Goal: Task Accomplishment & Management: Use online tool/utility

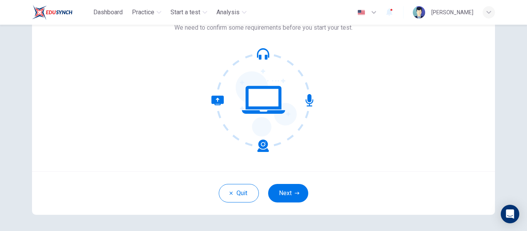
scroll to position [77, 0]
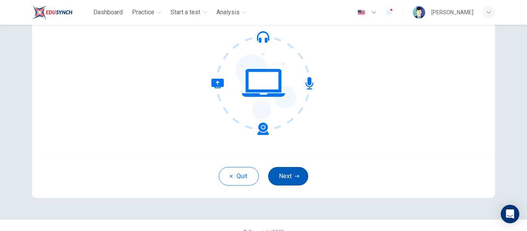
click at [282, 175] on button "Next" at bounding box center [288, 176] width 40 height 19
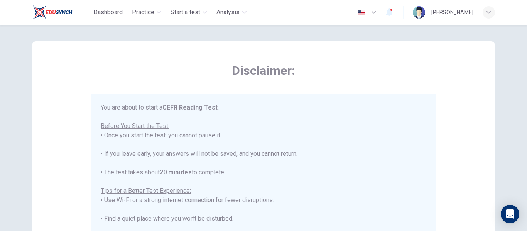
scroll to position [9, 0]
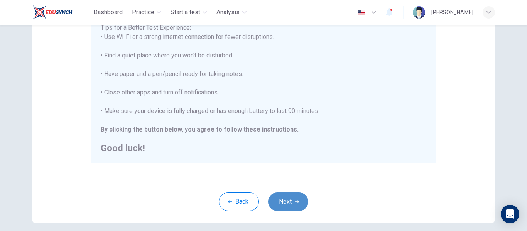
click at [280, 202] on button "Next" at bounding box center [288, 202] width 40 height 19
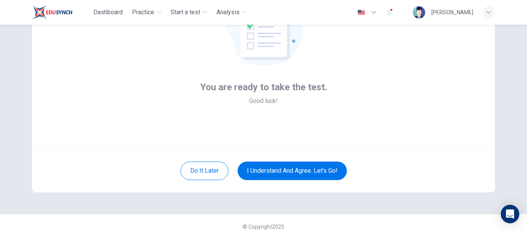
scroll to position [90, 0]
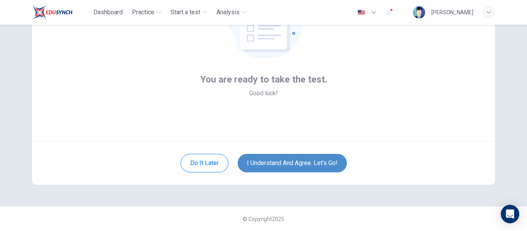
click at [291, 166] on button "I understand and agree. Let’s go!" at bounding box center [292, 163] width 109 height 19
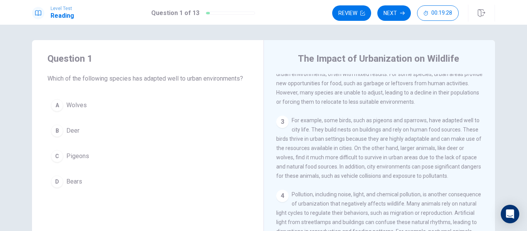
scroll to position [154, 0]
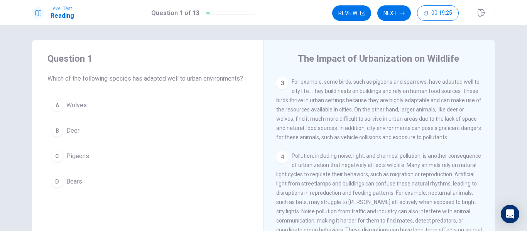
drag, startPoint x: 369, startPoint y: 88, endPoint x: 402, endPoint y: 87, distance: 32.9
click at [402, 87] on span "For example, some birds, such as pigeons and sparrows, have adapted well to cit…" at bounding box center [378, 110] width 205 height 62
click at [97, 157] on button "C Pigeons" at bounding box center [147, 156] width 201 height 19
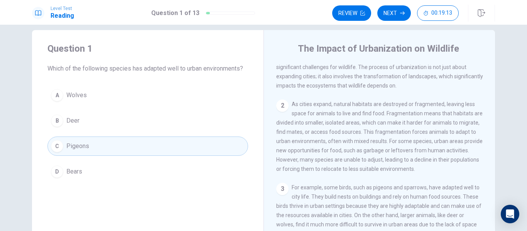
scroll to position [0, 0]
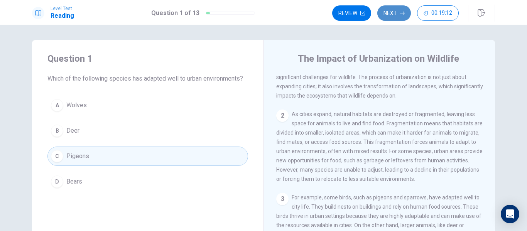
click at [389, 11] on button "Next" at bounding box center [395, 12] width 34 height 15
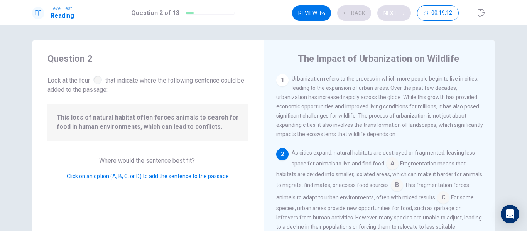
scroll to position [28, 0]
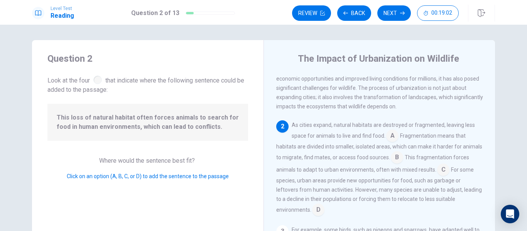
click at [392, 135] on input at bounding box center [392, 136] width 12 height 12
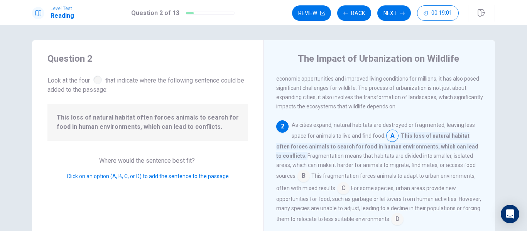
scroll to position [66, 0]
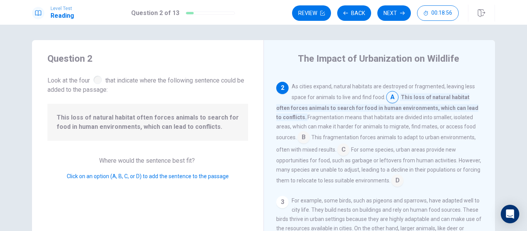
click at [303, 140] on input at bounding box center [304, 138] width 12 height 12
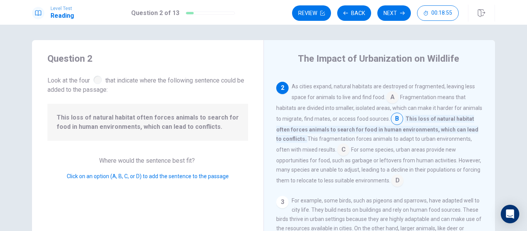
click at [344, 149] on input at bounding box center [343, 150] width 12 height 12
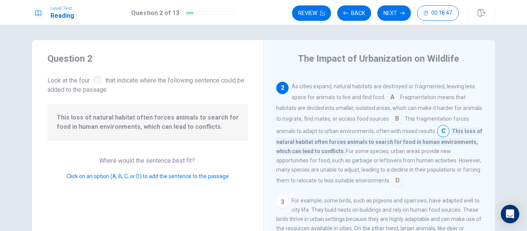
click at [389, 99] on input at bounding box center [392, 98] width 12 height 12
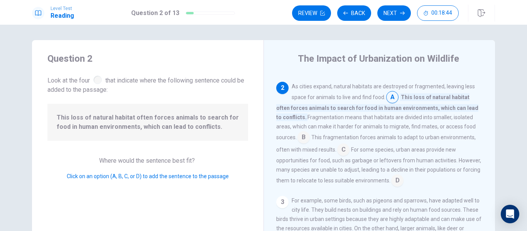
click at [397, 184] on input at bounding box center [397, 181] width 12 height 12
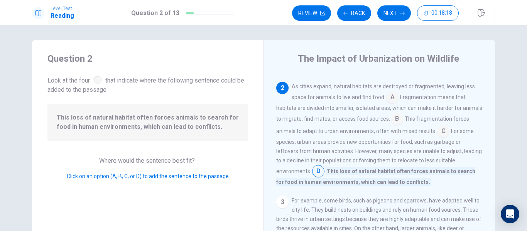
click at [389, 97] on input at bounding box center [392, 98] width 12 height 12
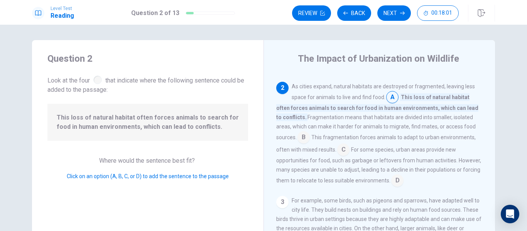
drag, startPoint x: 300, startPoint y: 98, endPoint x: 352, endPoint y: 100, distance: 52.2
click at [352, 100] on span "As cities expand, natural habitats are destroyed or fragmented, leaving less sp…" at bounding box center [383, 91] width 183 height 17
click at [392, 14] on button "Next" at bounding box center [395, 12] width 34 height 15
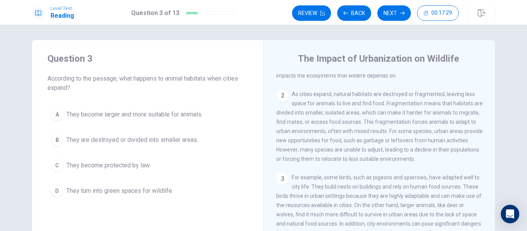
scroll to position [77, 0]
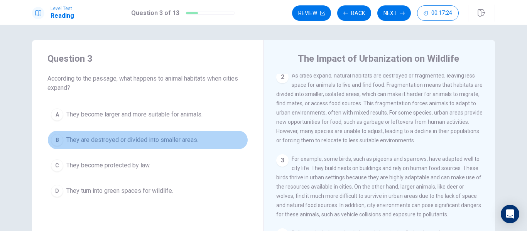
click at [161, 146] on button "B They are destroyed or divided into smaller areas." at bounding box center [147, 139] width 201 height 19
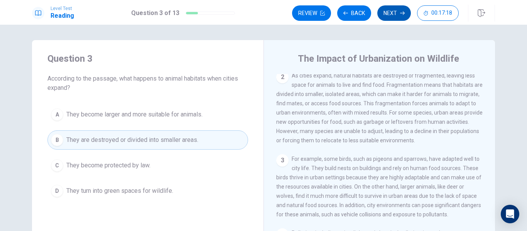
click at [400, 10] on button "Next" at bounding box center [395, 12] width 34 height 15
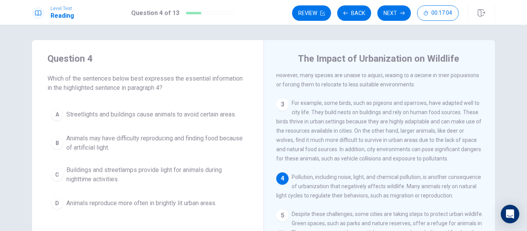
scroll to position [172, 0]
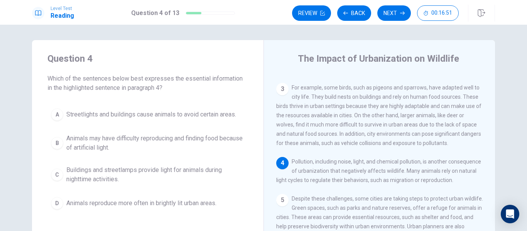
click at [166, 110] on span "Streetlights and buildings cause animals to avoid certain areas." at bounding box center [151, 114] width 170 height 9
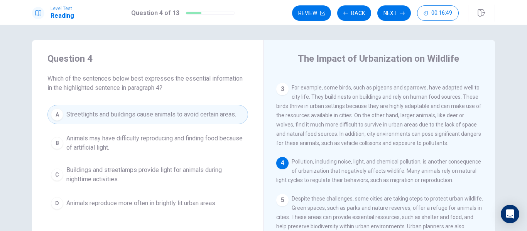
click at [185, 139] on span "Animals may have difficulty reproducing and finding food because of artificial …" at bounding box center [155, 143] width 178 height 19
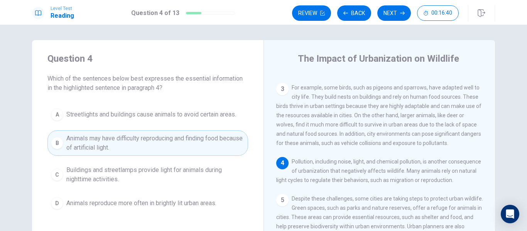
click at [201, 206] on span "Animals reproduce more often in brightly lit urban areas." at bounding box center [141, 203] width 150 height 9
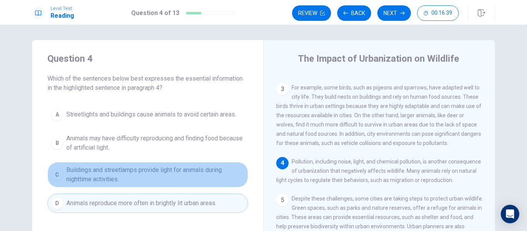
click at [197, 178] on span "Buildings and streetlamps provide light for animals during nighttime activities." at bounding box center [155, 175] width 178 height 19
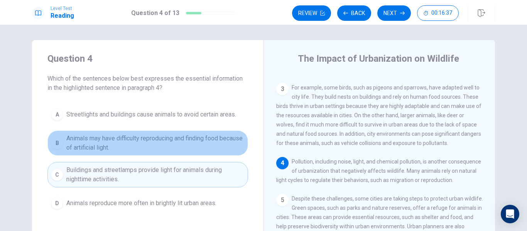
click at [199, 147] on span "Animals may have difficulty reproducing and finding food because of artificial …" at bounding box center [155, 143] width 178 height 19
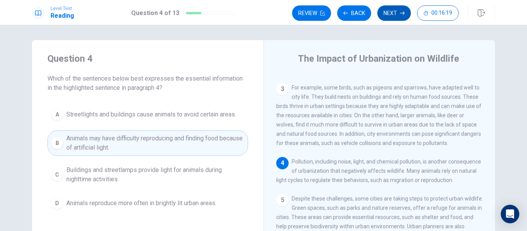
click at [388, 15] on button "Next" at bounding box center [395, 12] width 34 height 15
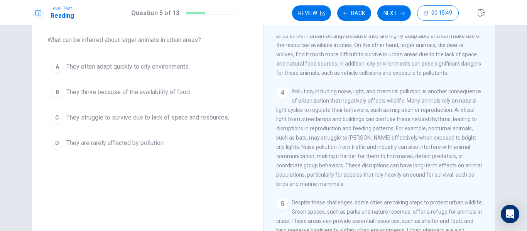
scroll to position [162, 0]
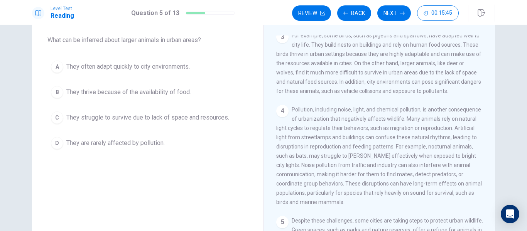
click at [374, 71] on span "For example, some birds, such as pigeons and sparrows, have adapted well to cit…" at bounding box center [378, 63] width 205 height 62
click at [143, 140] on span "They are rarely affected by pollution." at bounding box center [115, 143] width 98 height 9
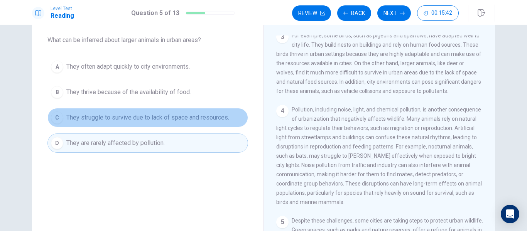
click at [145, 119] on span "They struggle to survive due to lack of space and resources." at bounding box center [147, 117] width 163 height 9
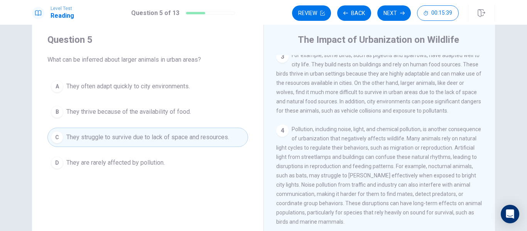
scroll to position [0, 0]
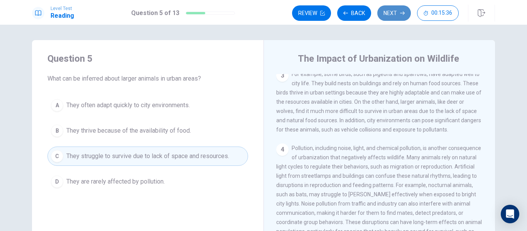
click at [393, 11] on button "Next" at bounding box center [395, 12] width 34 height 15
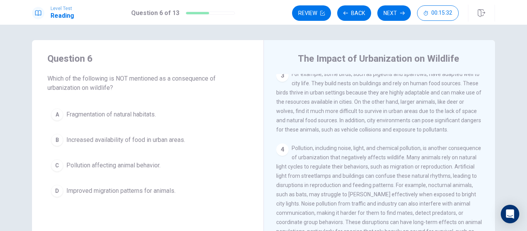
scroll to position [201, 0]
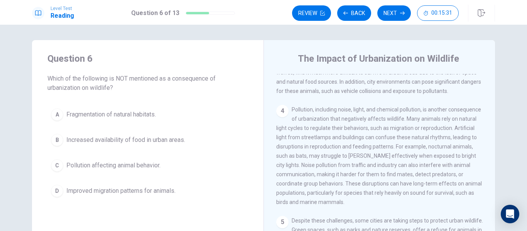
click at [113, 145] on button "B Increased availability of food in urban areas." at bounding box center [147, 139] width 201 height 19
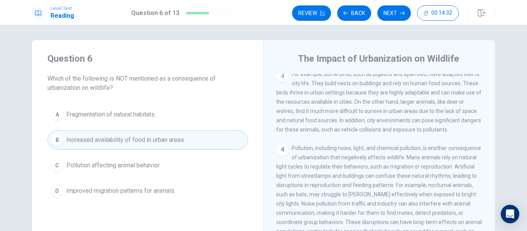
scroll to position [124, 0]
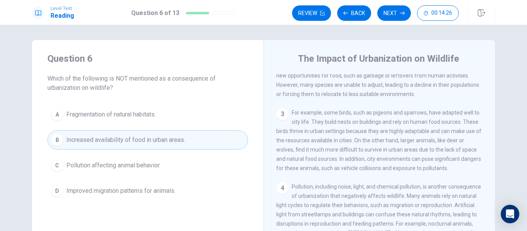
click at [185, 192] on button "D Improved migration patterns for animals." at bounding box center [147, 190] width 201 height 19
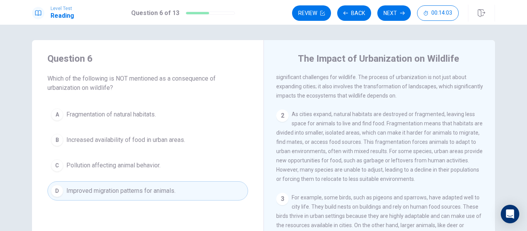
scroll to position [77, 0]
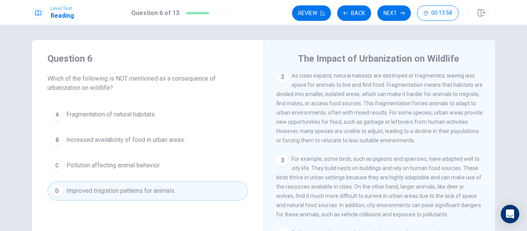
click at [327, 125] on span "As cities expand, natural habitats are destroyed or fragmented, leaving less sp…" at bounding box center [379, 108] width 207 height 71
click at [385, 11] on button "Next" at bounding box center [395, 12] width 34 height 15
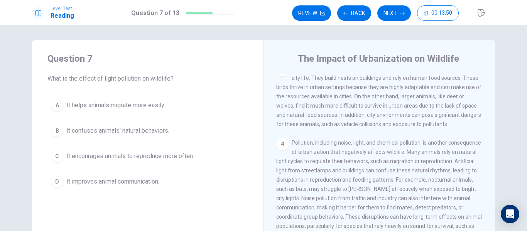
scroll to position [193, 0]
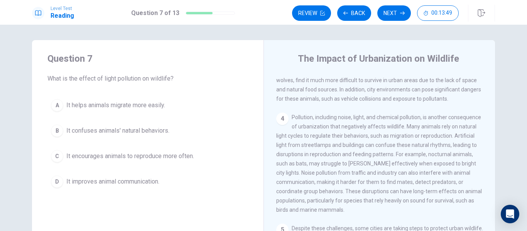
click at [175, 134] on button "B It confuses animals' natural behaviors." at bounding box center [147, 130] width 201 height 19
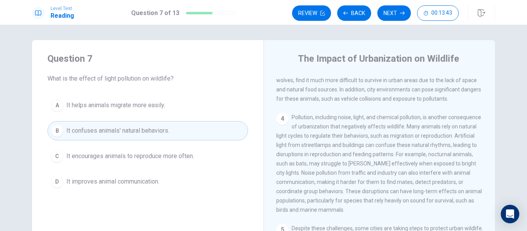
scroll to position [232, 0]
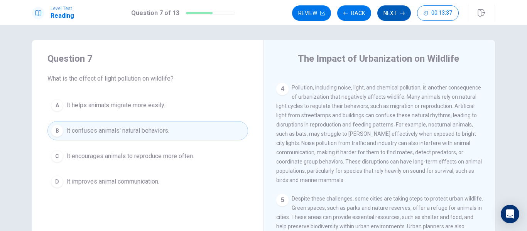
click at [395, 15] on button "Next" at bounding box center [395, 12] width 34 height 15
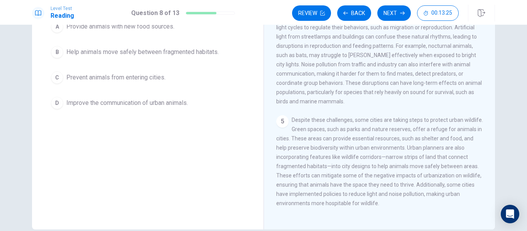
scroll to position [40, 0]
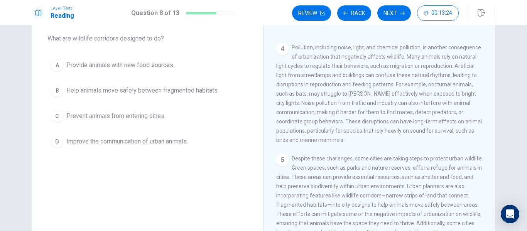
click at [163, 88] on span "Help animals move safely between fragmented habitats." at bounding box center [142, 90] width 153 height 9
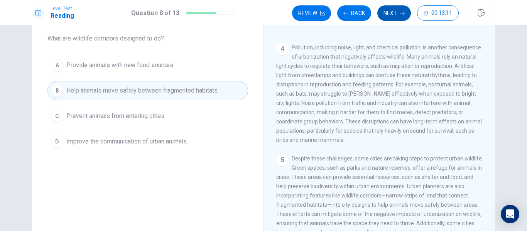
click at [388, 17] on button "Next" at bounding box center [395, 12] width 34 height 15
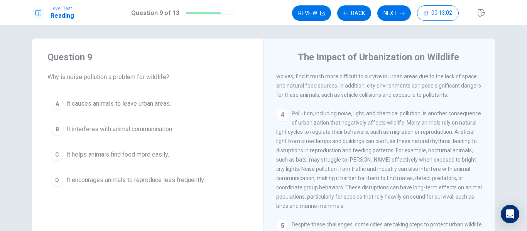
scroll to position [201, 0]
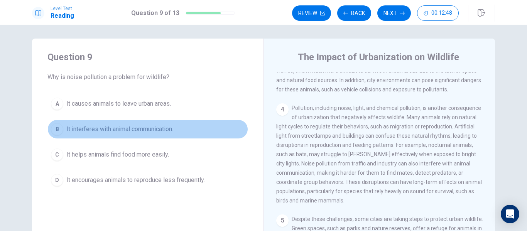
click at [176, 137] on button "B It interferes with animal communication." at bounding box center [147, 129] width 201 height 19
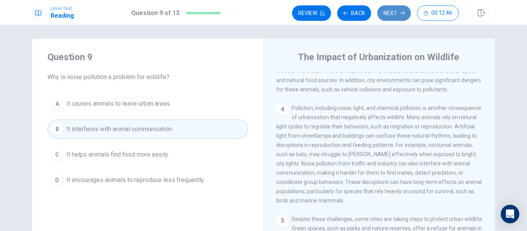
click at [393, 7] on button "Next" at bounding box center [395, 12] width 34 height 15
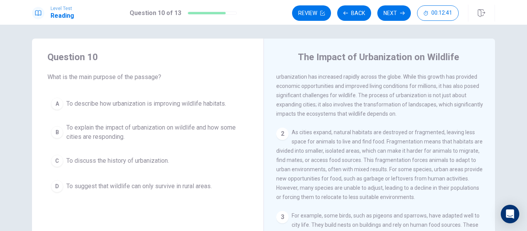
scroll to position [0, 0]
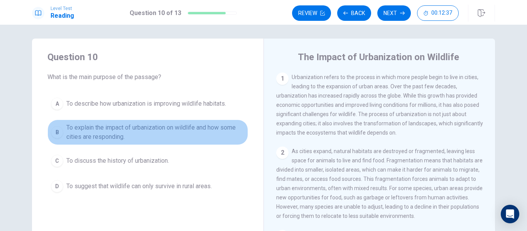
click at [161, 128] on span "To explain the impact of urbanization on wildlife and how some cities are respo…" at bounding box center [155, 132] width 178 height 19
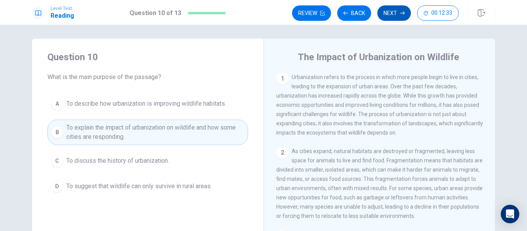
click at [394, 9] on button "Next" at bounding box center [395, 12] width 34 height 15
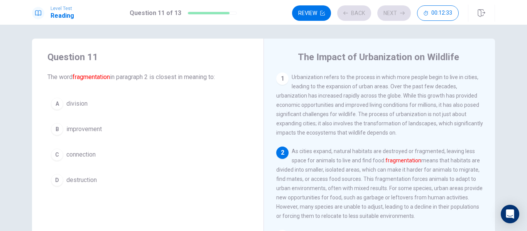
scroll to position [9, 0]
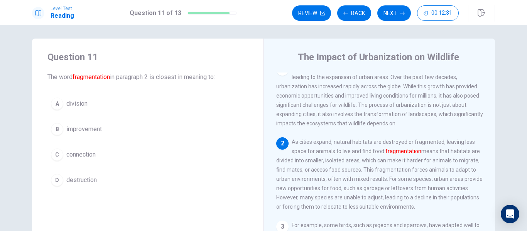
click at [153, 101] on button "A division" at bounding box center [147, 103] width 201 height 19
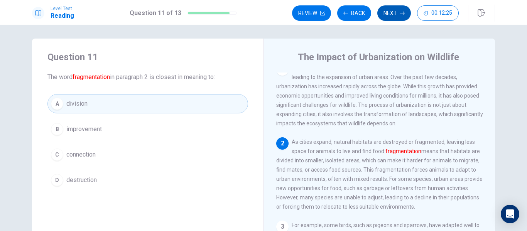
click at [392, 16] on button "Next" at bounding box center [395, 12] width 34 height 15
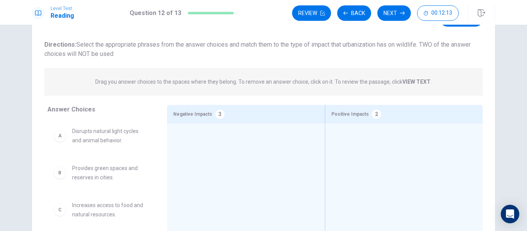
scroll to position [79, 0]
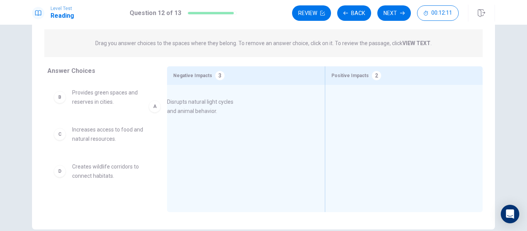
drag, startPoint x: 130, startPoint y: 100, endPoint x: 229, endPoint y: 109, distance: 100.0
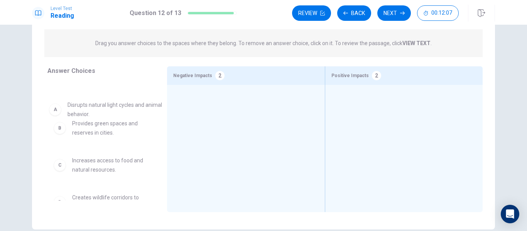
drag, startPoint x: 233, startPoint y: 117, endPoint x: 98, endPoint y: 120, distance: 134.4
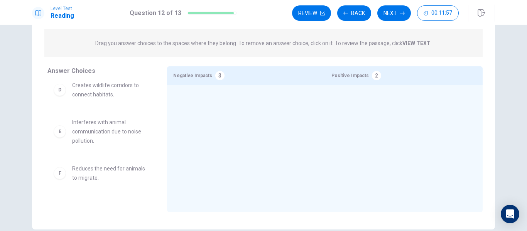
scroll to position [105, 0]
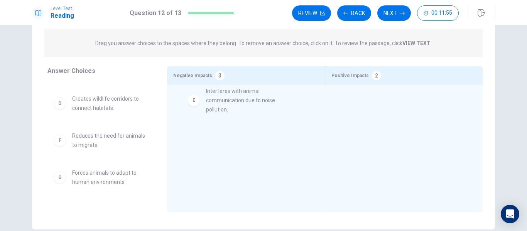
drag, startPoint x: 116, startPoint y: 153, endPoint x: 256, endPoint y: 108, distance: 147.1
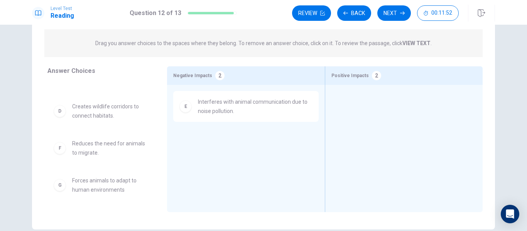
scroll to position [59, 0]
drag, startPoint x: 110, startPoint y: 160, endPoint x: 424, endPoint y: 110, distance: 318.2
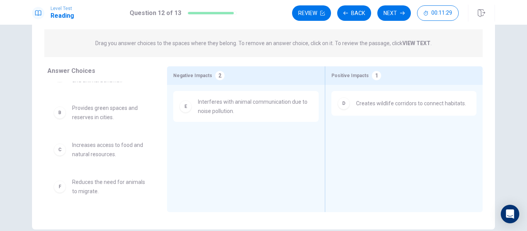
scroll to position [0, 0]
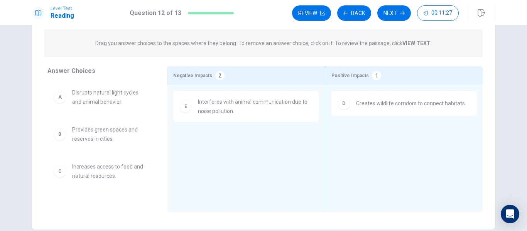
click at [419, 43] on strong "VIEW TEXT" at bounding box center [417, 43] width 28 height 6
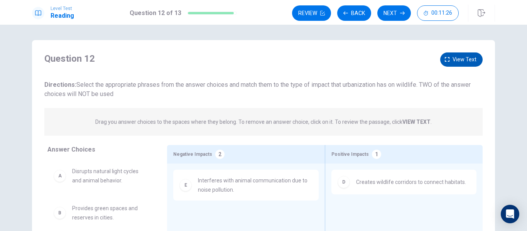
click at [447, 59] on icon "button" at bounding box center [447, 59] width 5 height 5
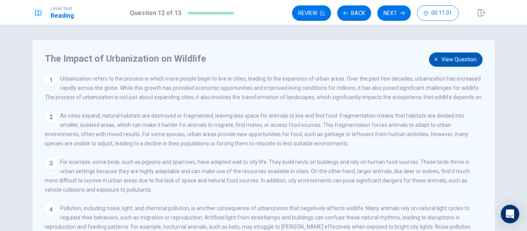
click at [461, 61] on span "View question" at bounding box center [459, 60] width 35 height 10
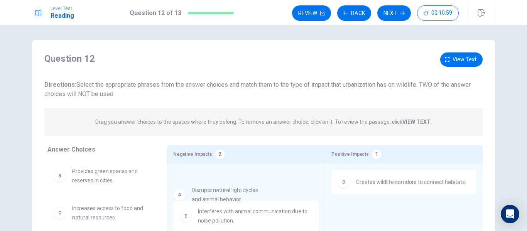
drag, startPoint x: 90, startPoint y: 175, endPoint x: 219, endPoint y: 196, distance: 130.2
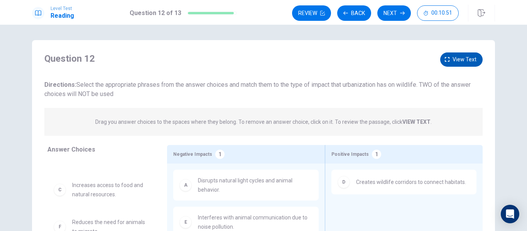
click at [455, 61] on span "View text" at bounding box center [465, 60] width 24 height 10
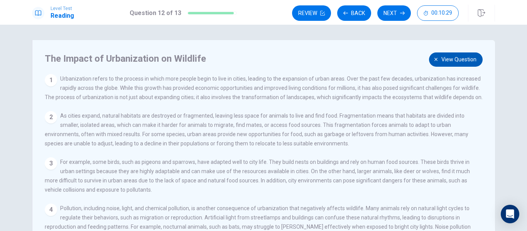
click at [448, 64] on span "View question" at bounding box center [459, 60] width 35 height 10
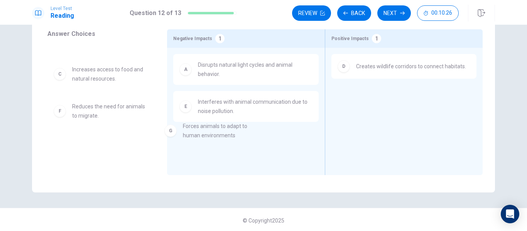
scroll to position [5, 0]
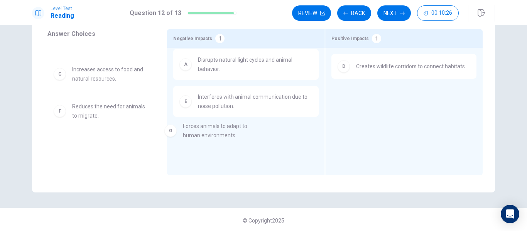
drag, startPoint x: 112, startPoint y: 150, endPoint x: 239, endPoint y: 130, distance: 128.1
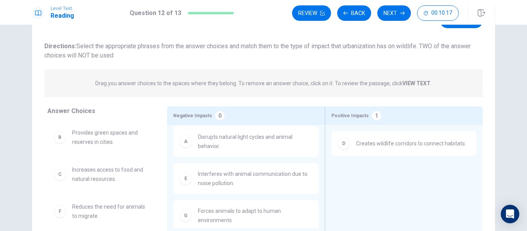
scroll to position [0, 0]
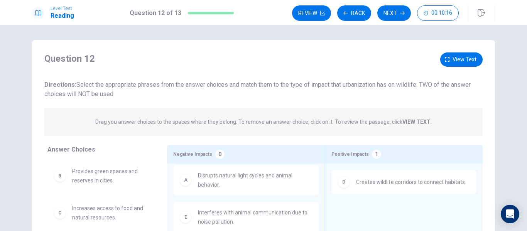
drag, startPoint x: 458, startPoint y: 63, endPoint x: 90, endPoint y: 166, distance: 382.6
click at [90, 167] on div "Question 12 View text Directions: Select the appropriate phrases from the answe…" at bounding box center [263, 172] width 463 height 239
click at [477, 63] on button "View text" at bounding box center [462, 60] width 42 height 14
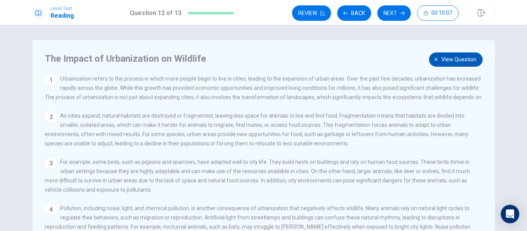
click at [443, 59] on span "View question" at bounding box center [459, 60] width 35 height 10
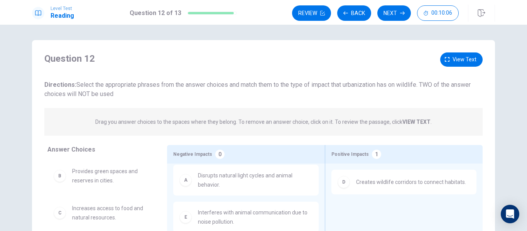
scroll to position [77, 0]
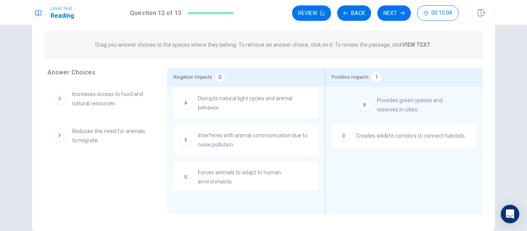
drag, startPoint x: 92, startPoint y: 104, endPoint x: 403, endPoint y: 111, distance: 310.9
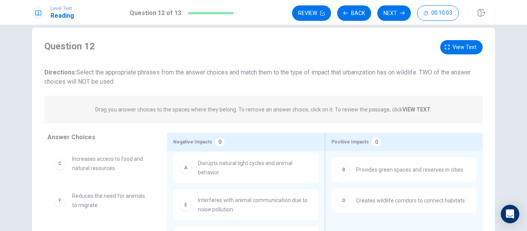
scroll to position [0, 0]
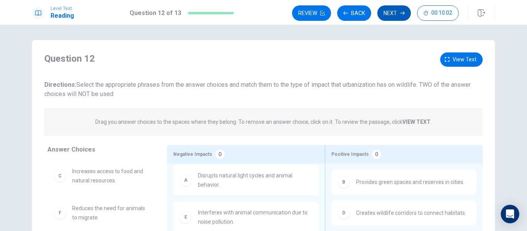
click at [395, 15] on button "Next" at bounding box center [395, 12] width 34 height 15
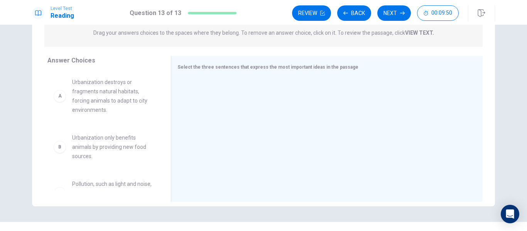
scroll to position [116, 0]
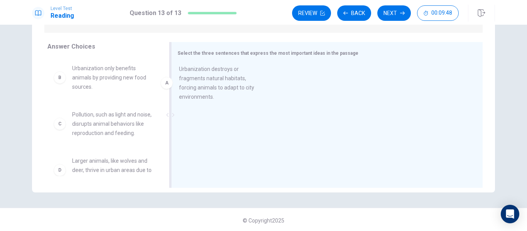
drag, startPoint x: 108, startPoint y: 98, endPoint x: 225, endPoint y: 99, distance: 117.4
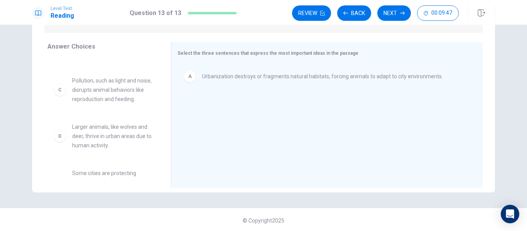
scroll to position [39, 0]
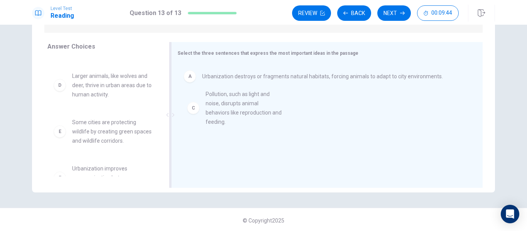
drag, startPoint x: 94, startPoint y: 104, endPoint x: 235, endPoint y: 123, distance: 142.2
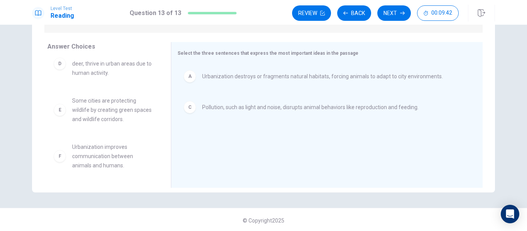
scroll to position [117, 0]
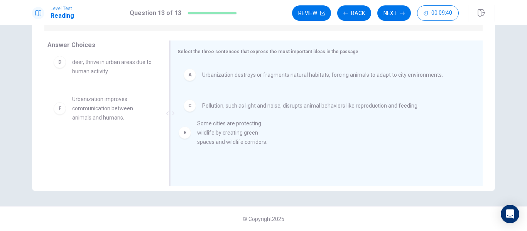
drag, startPoint x: 108, startPoint y: 123, endPoint x: 242, endPoint y: 148, distance: 136.0
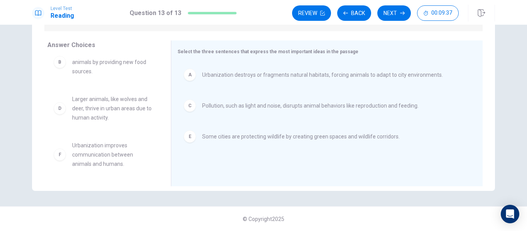
scroll to position [0, 0]
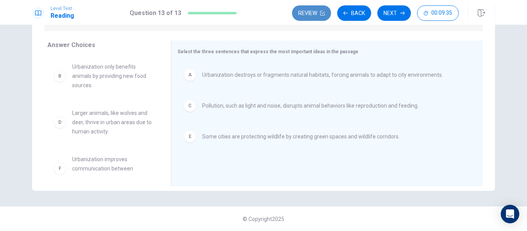
click at [312, 9] on button "Review" at bounding box center [311, 12] width 39 height 15
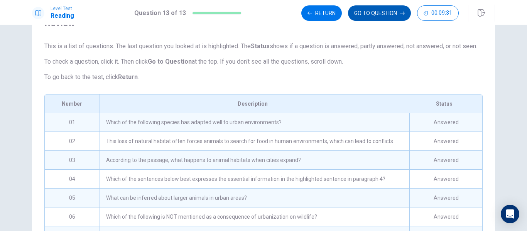
click at [358, 16] on button "GO TO QUESTION" at bounding box center [379, 12] width 63 height 15
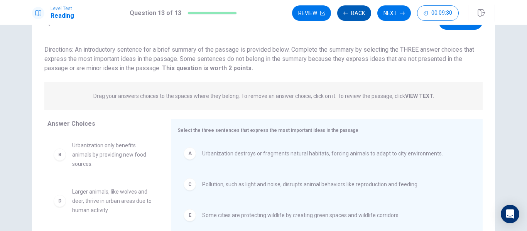
click at [357, 16] on button "Back" at bounding box center [354, 12] width 34 height 15
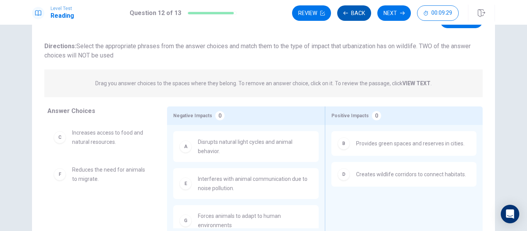
click at [351, 18] on button "Back" at bounding box center [354, 12] width 34 height 15
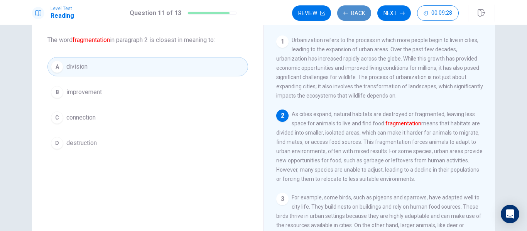
click at [351, 18] on button "Back" at bounding box center [354, 12] width 34 height 15
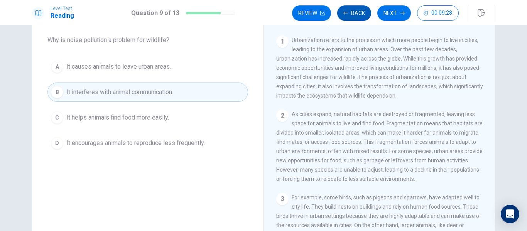
click at [351, 18] on button "Back" at bounding box center [354, 12] width 34 height 15
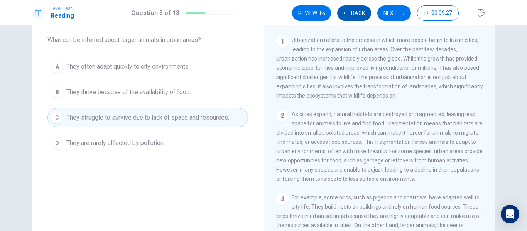
click at [351, 18] on button "Back" at bounding box center [354, 12] width 34 height 15
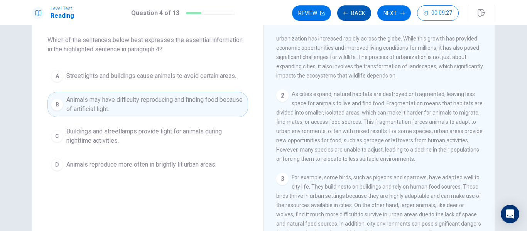
click at [351, 18] on button "Back" at bounding box center [354, 12] width 34 height 15
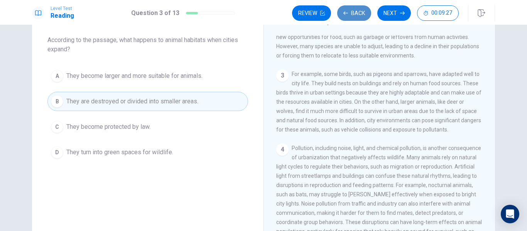
click at [351, 18] on button "Back" at bounding box center [354, 12] width 34 height 15
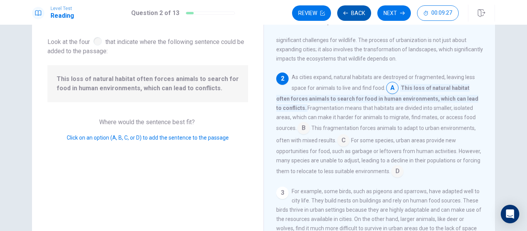
click at [351, 18] on button "Back" at bounding box center [354, 12] width 34 height 15
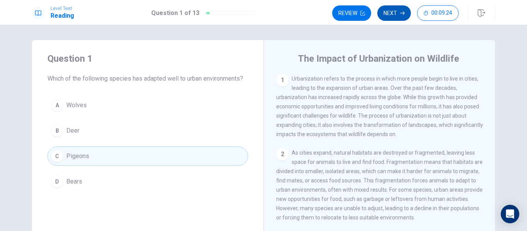
click at [399, 17] on button "Next" at bounding box center [395, 12] width 34 height 15
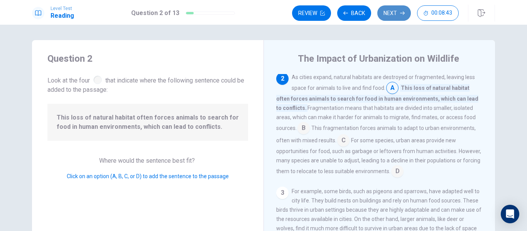
click at [390, 15] on button "Next" at bounding box center [395, 12] width 34 height 15
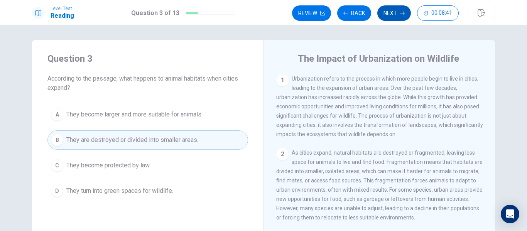
click at [390, 15] on button "Next" at bounding box center [395, 12] width 34 height 15
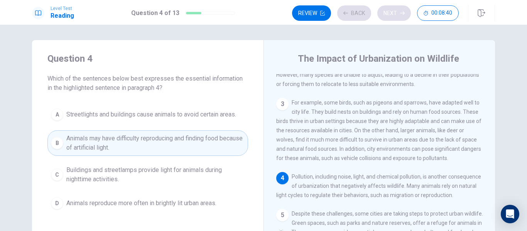
scroll to position [134, 0]
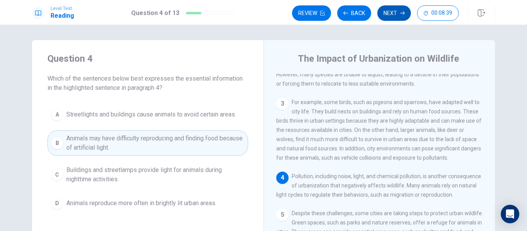
click at [390, 15] on button "Next" at bounding box center [395, 12] width 34 height 15
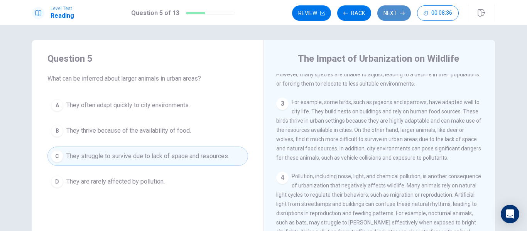
click at [390, 15] on button "Next" at bounding box center [395, 12] width 34 height 15
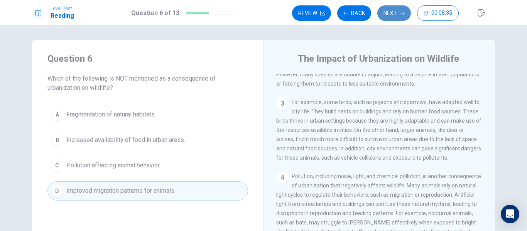
click at [390, 15] on button "Next" at bounding box center [395, 12] width 34 height 15
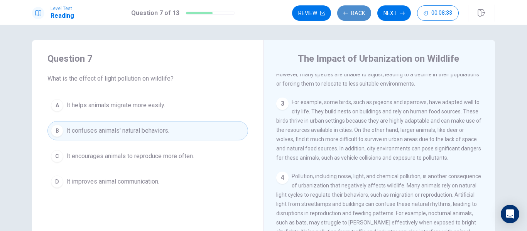
click at [361, 14] on button "Back" at bounding box center [354, 12] width 34 height 15
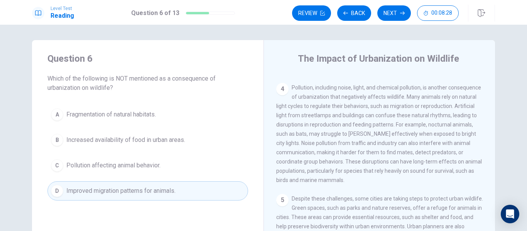
scroll to position [239, 0]
click at [387, 11] on button "Next" at bounding box center [395, 12] width 34 height 15
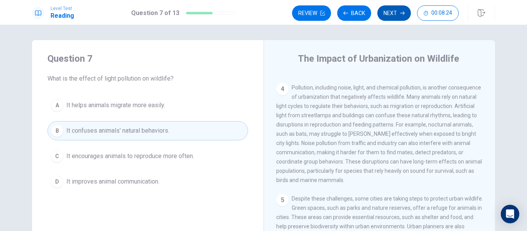
click at [387, 11] on button "Next" at bounding box center [395, 12] width 34 height 15
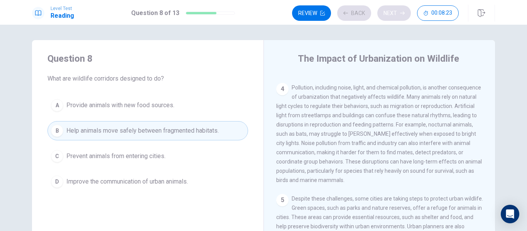
click at [387, 11] on div "Review Back Next 00:08:23" at bounding box center [375, 12] width 167 height 15
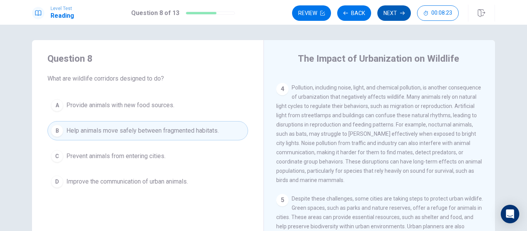
click at [387, 11] on button "Next" at bounding box center [395, 12] width 34 height 15
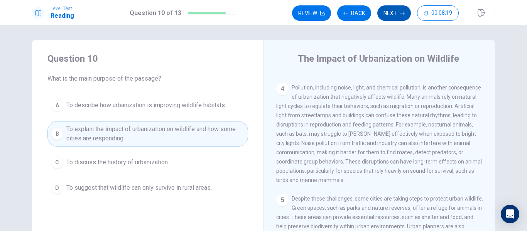
click at [387, 11] on button "Next" at bounding box center [395, 12] width 34 height 15
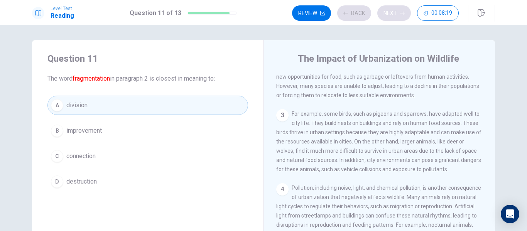
scroll to position [77, 0]
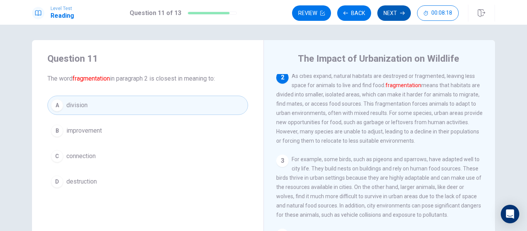
click at [387, 11] on button "Next" at bounding box center [395, 12] width 34 height 15
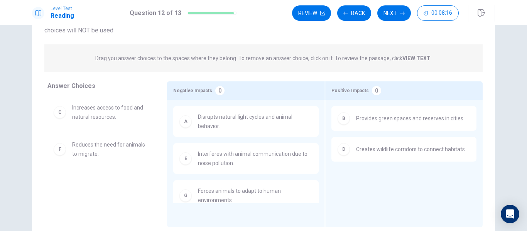
scroll to position [77, 0]
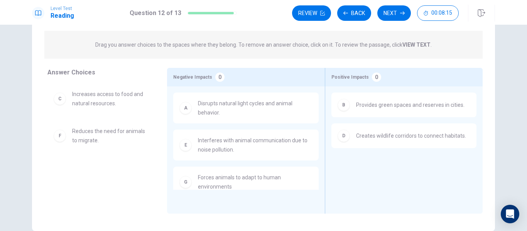
click at [397, 21] on div "Review Back Next 00:08:15" at bounding box center [393, 13] width 203 height 17
click at [397, 19] on button "Next" at bounding box center [395, 12] width 34 height 15
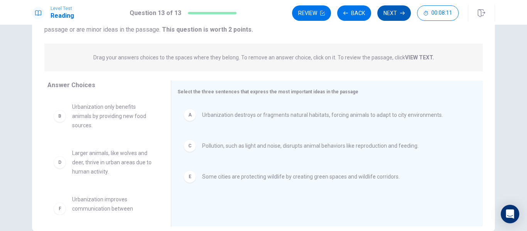
click at [397, 17] on button "Next" at bounding box center [395, 12] width 34 height 15
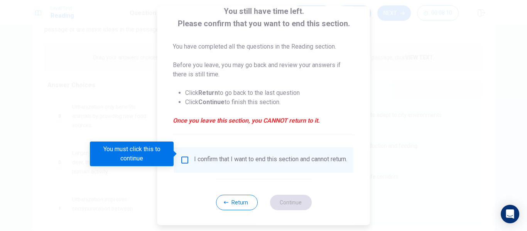
scroll to position [57, 0]
click at [180, 155] on input "You must click this to continue" at bounding box center [184, 159] width 9 height 9
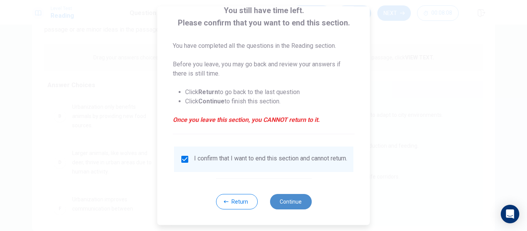
click at [283, 200] on button "Continue" at bounding box center [291, 201] width 42 height 15
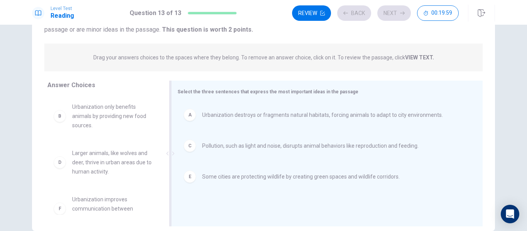
scroll to position [55, 0]
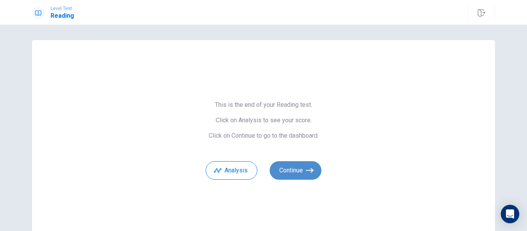
click at [280, 167] on button "Continue" at bounding box center [296, 170] width 52 height 19
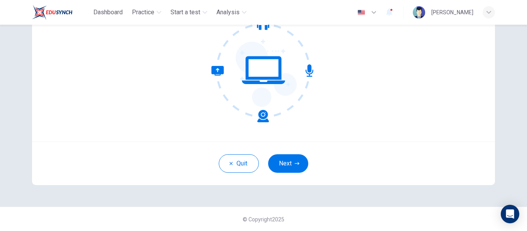
scroll to position [90, 0]
click at [286, 164] on button "Next" at bounding box center [288, 163] width 40 height 19
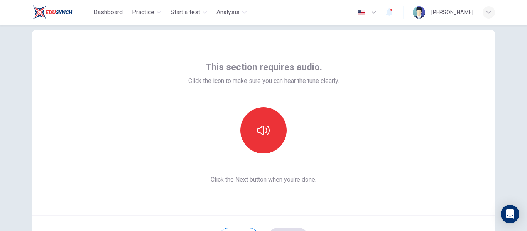
scroll to position [13, 0]
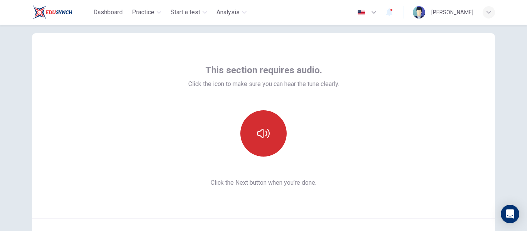
click at [265, 134] on icon "button" at bounding box center [264, 133] width 12 height 9
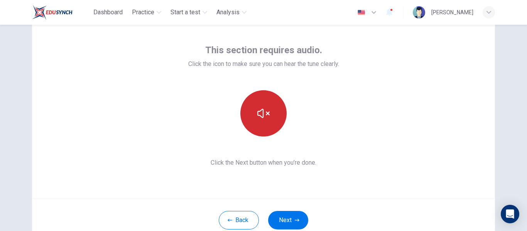
scroll to position [52, 0]
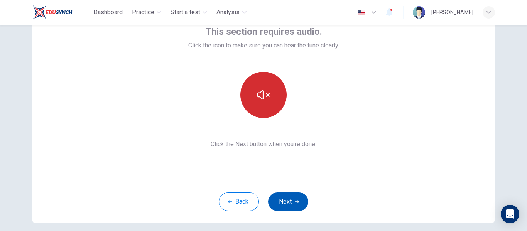
click at [285, 201] on button "Next" at bounding box center [288, 202] width 40 height 19
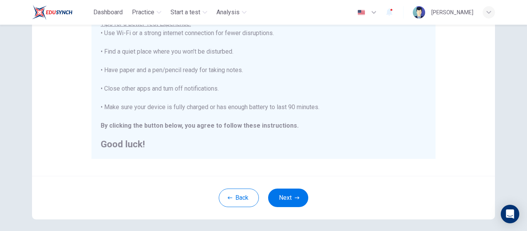
scroll to position [198, 0]
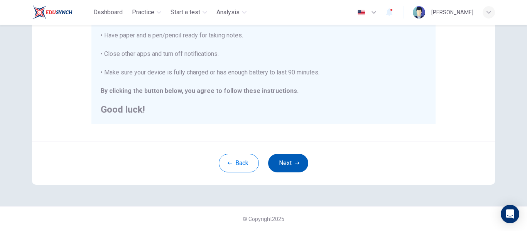
click at [286, 162] on button "Next" at bounding box center [288, 163] width 40 height 19
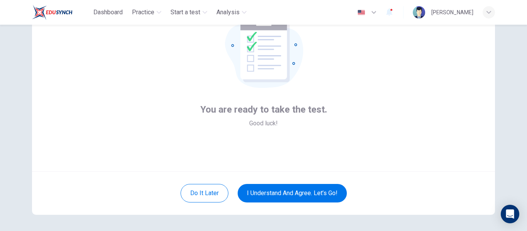
scroll to position [52, 0]
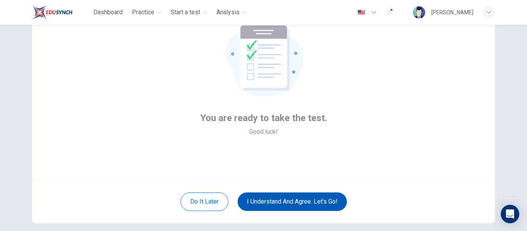
click at [279, 199] on button "I understand and agree. Let’s go!" at bounding box center [292, 202] width 109 height 19
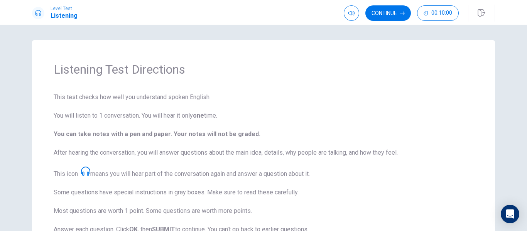
click at [377, 13] on button "Continue" at bounding box center [389, 12] width 46 height 15
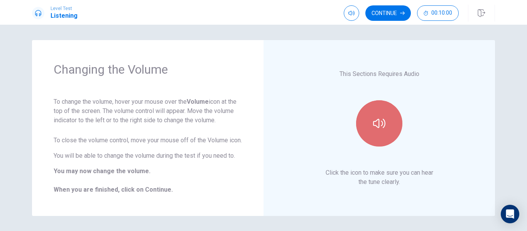
click at [378, 143] on button "button" at bounding box center [379, 123] width 46 height 46
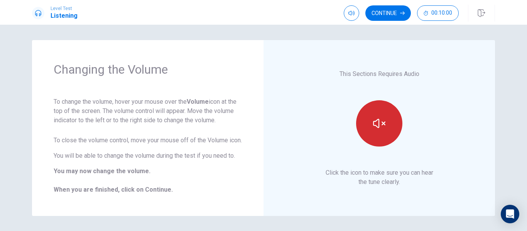
click at [380, 140] on button "button" at bounding box center [379, 123] width 46 height 46
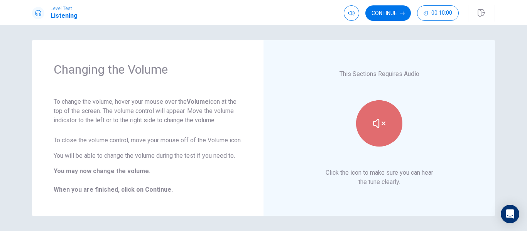
click at [380, 140] on button "button" at bounding box center [379, 123] width 46 height 46
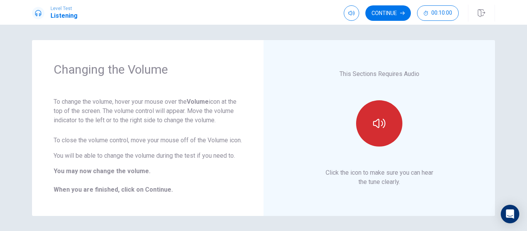
click at [380, 140] on button "button" at bounding box center [379, 123] width 46 height 46
click at [381, 140] on button "button" at bounding box center [379, 123] width 46 height 46
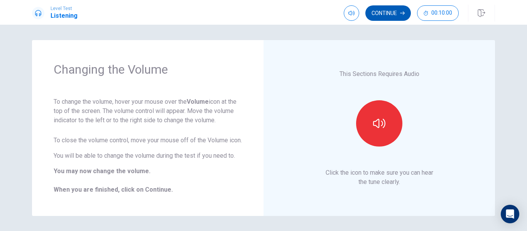
click at [389, 11] on button "Continue" at bounding box center [389, 12] width 46 height 15
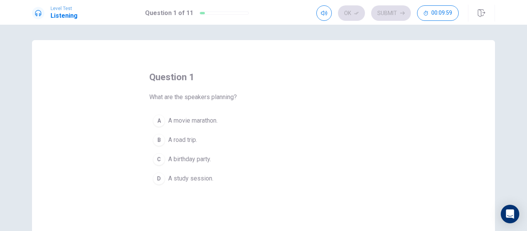
click at [203, 133] on button "B A road trip." at bounding box center [263, 139] width 229 height 19
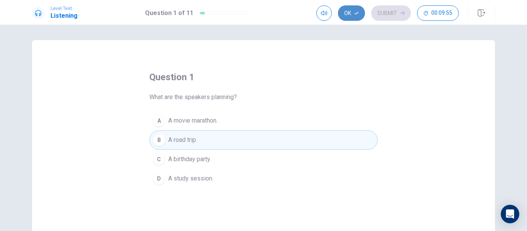
click at [349, 9] on button "Ok" at bounding box center [351, 12] width 27 height 15
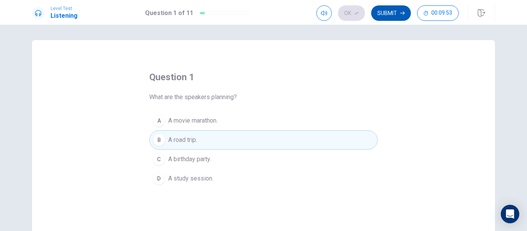
click at [381, 17] on button "Submit" at bounding box center [391, 12] width 40 height 15
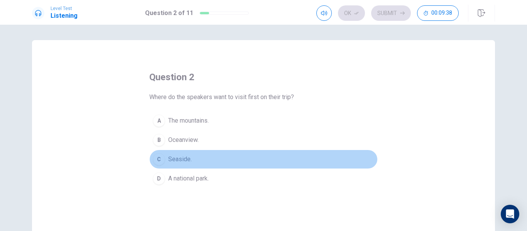
click at [198, 157] on button "C Seaside." at bounding box center [263, 159] width 229 height 19
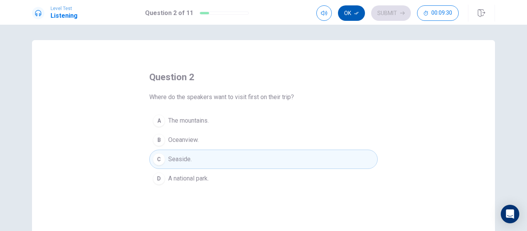
click at [355, 13] on icon "button" at bounding box center [356, 13] width 5 height 5
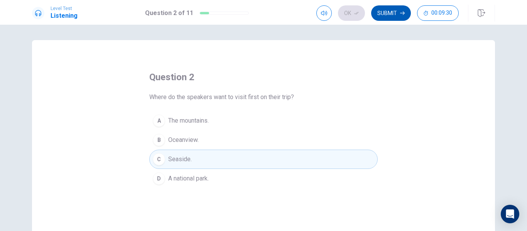
click at [379, 11] on button "Submit" at bounding box center [391, 12] width 40 height 15
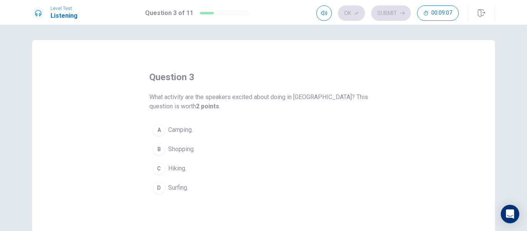
click at [197, 130] on button "A Camping." at bounding box center [263, 129] width 229 height 19
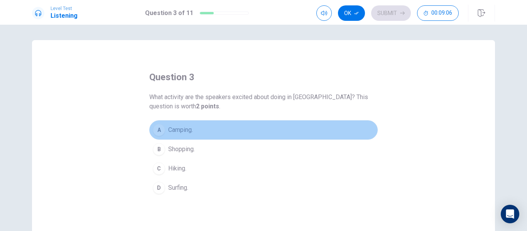
click at [197, 130] on button "A Camping." at bounding box center [263, 129] width 229 height 19
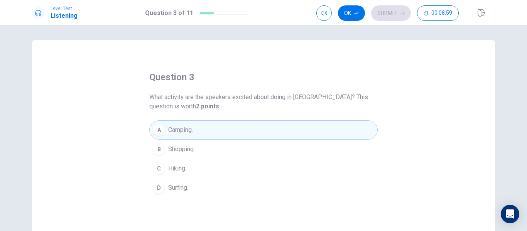
click at [195, 154] on button "B Shopping." at bounding box center [263, 149] width 229 height 19
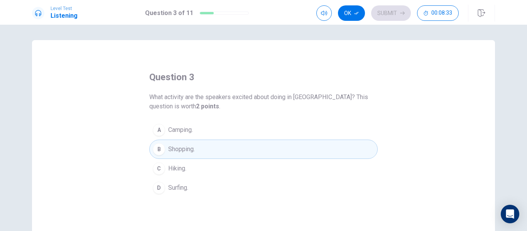
click at [157, 135] on div "A" at bounding box center [159, 130] width 12 height 12
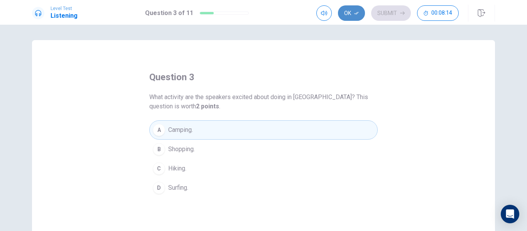
click at [360, 14] on button "Ok" at bounding box center [351, 12] width 27 height 15
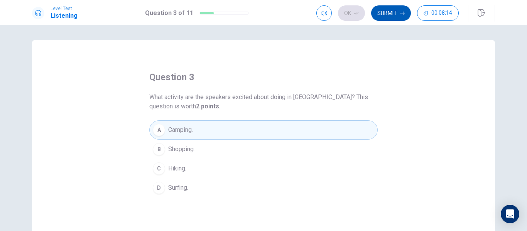
click at [385, 15] on button "Submit" at bounding box center [391, 12] width 40 height 15
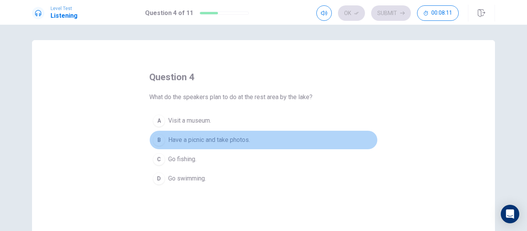
click at [222, 131] on button "B Have a picnic and take photos." at bounding box center [263, 139] width 229 height 19
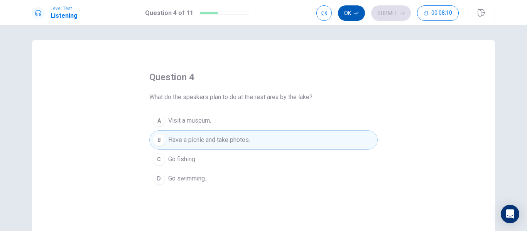
click at [358, 12] on icon "button" at bounding box center [356, 13] width 5 height 3
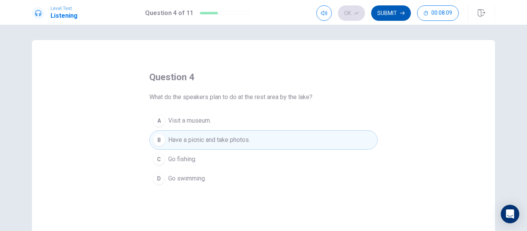
click at [377, 11] on button "Submit" at bounding box center [391, 12] width 40 height 15
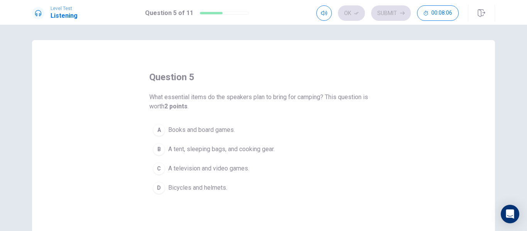
click at [201, 143] on button "B A tent, sleeping bags, and cooking gear." at bounding box center [263, 149] width 229 height 19
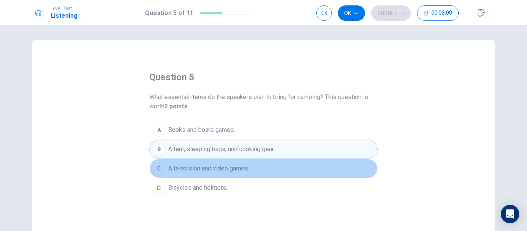
click at [251, 164] on button "C A television and video games." at bounding box center [263, 168] width 229 height 19
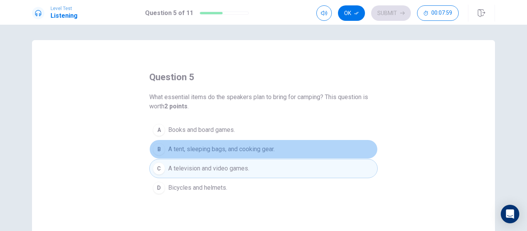
click at [259, 149] on span "A tent, sleeping bags, and cooking gear." at bounding box center [221, 149] width 107 height 9
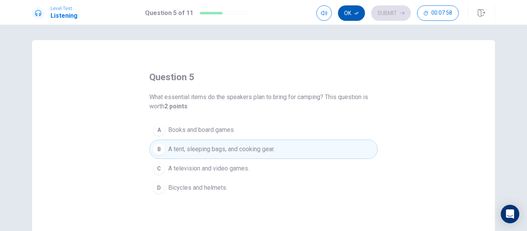
click at [352, 19] on button "Ok" at bounding box center [351, 12] width 27 height 15
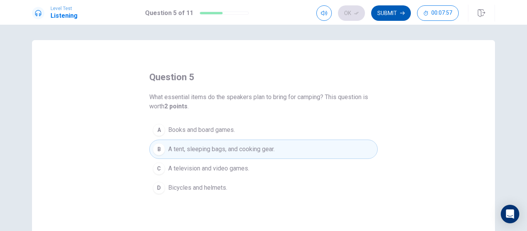
click at [383, 15] on button "Submit" at bounding box center [391, 12] width 40 height 15
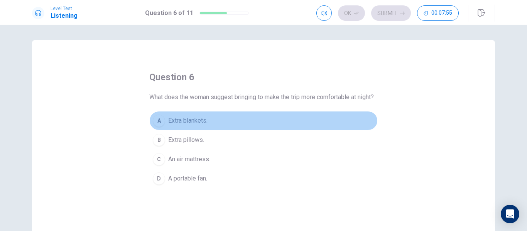
click at [208, 127] on button "A Extra blankets." at bounding box center [263, 120] width 229 height 19
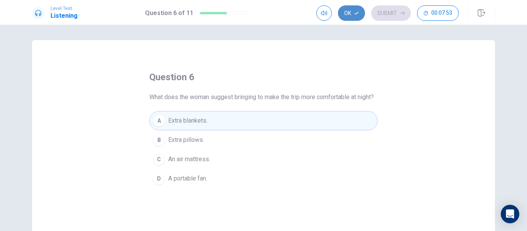
click at [344, 10] on button "Ok" at bounding box center [351, 12] width 27 height 15
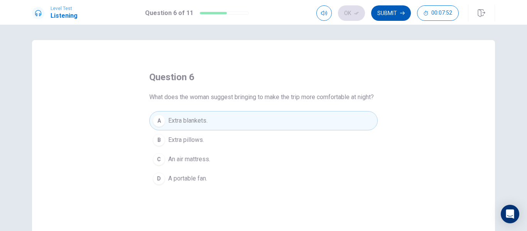
click at [385, 8] on button "Submit" at bounding box center [391, 12] width 40 height 15
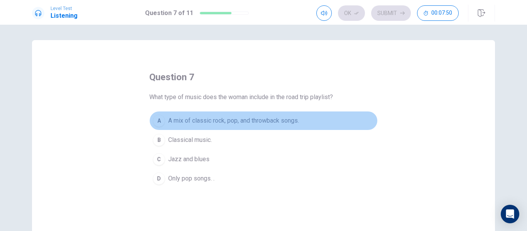
click at [217, 117] on span "A mix of classic rock, pop, and throwback songs." at bounding box center [233, 120] width 131 height 9
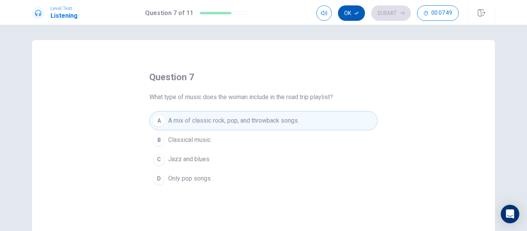
click at [348, 14] on button "Ok" at bounding box center [351, 12] width 27 height 15
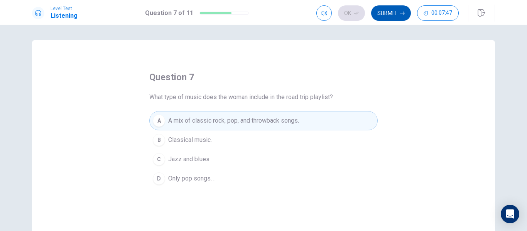
click at [385, 12] on button "Submit" at bounding box center [391, 12] width 40 height 15
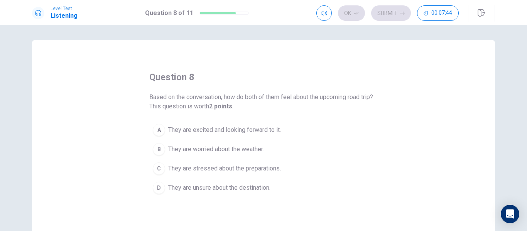
click at [233, 132] on span "They are excited and looking forward to it." at bounding box center [224, 129] width 113 height 9
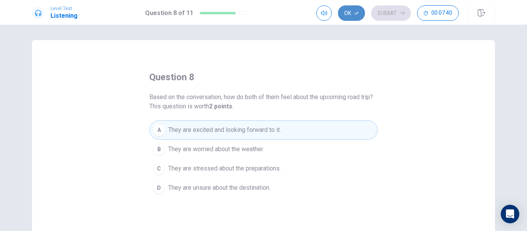
click at [350, 10] on button "Ok" at bounding box center [351, 12] width 27 height 15
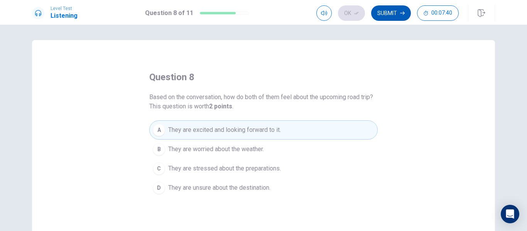
click at [384, 14] on button "Submit" at bounding box center [391, 12] width 40 height 15
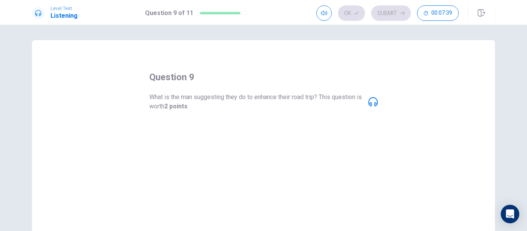
scroll to position [39, 0]
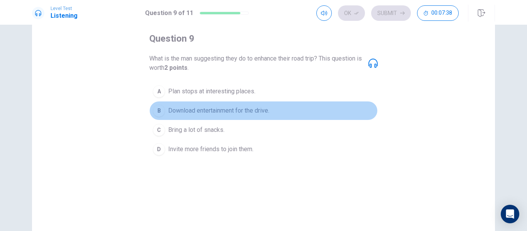
click at [224, 109] on span "Download entertainment for the drive." at bounding box center [218, 110] width 101 height 9
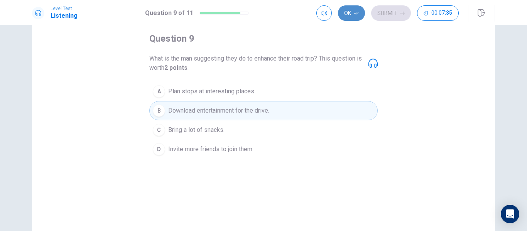
click at [349, 8] on button "Ok" at bounding box center [351, 12] width 27 height 15
click at [380, 14] on button "Submit" at bounding box center [391, 12] width 40 height 15
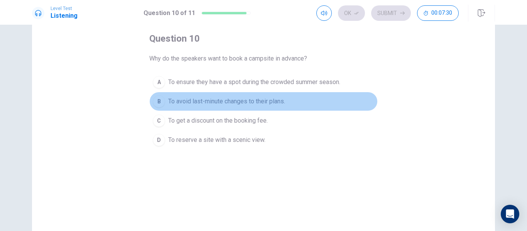
click at [236, 92] on button "B To avoid last-minute changes to their plans." at bounding box center [263, 101] width 229 height 19
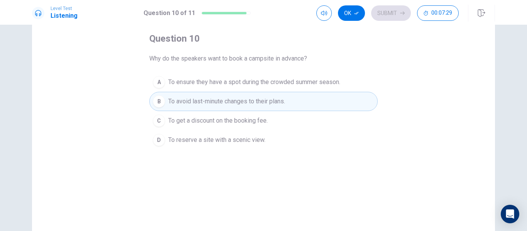
click at [239, 86] on span "To ensure they have a spot during the crowded summer season." at bounding box center [254, 82] width 172 height 9
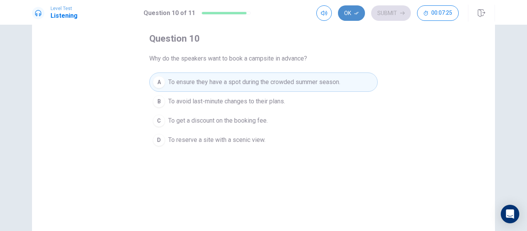
click at [352, 14] on button "Ok" at bounding box center [351, 12] width 27 height 15
click at [385, 14] on button "Submit" at bounding box center [391, 12] width 40 height 15
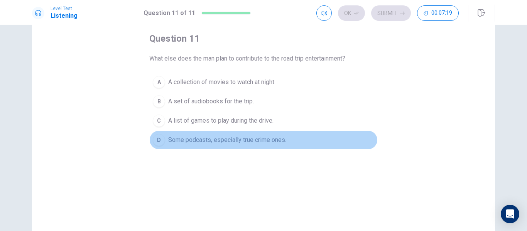
click at [221, 134] on button "D Some podcasts, especially true crime ones." at bounding box center [263, 139] width 229 height 19
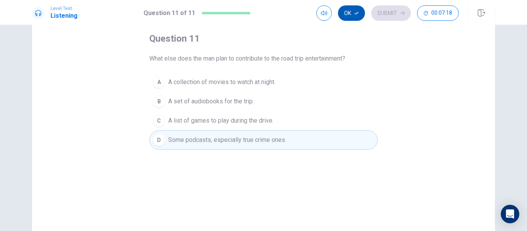
click at [351, 10] on button "Ok" at bounding box center [351, 12] width 27 height 15
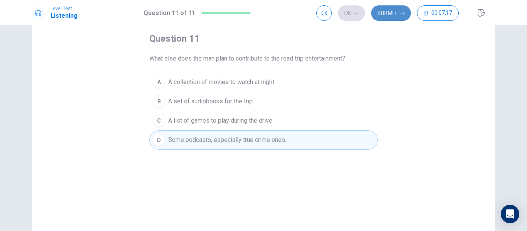
click at [397, 14] on button "Submit" at bounding box center [391, 12] width 40 height 15
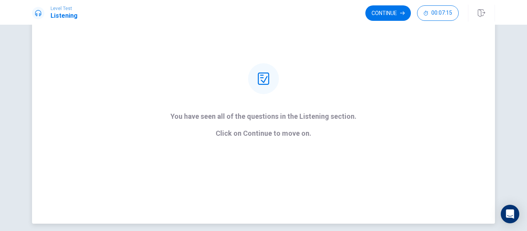
scroll to position [96, 0]
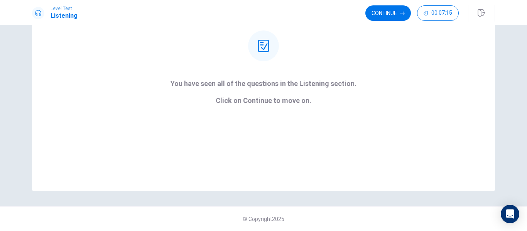
click at [386, 3] on div "Level Test Listening Continue 00:07:15" at bounding box center [263, 12] width 527 height 25
click at [386, 10] on button "Continue" at bounding box center [389, 12] width 46 height 15
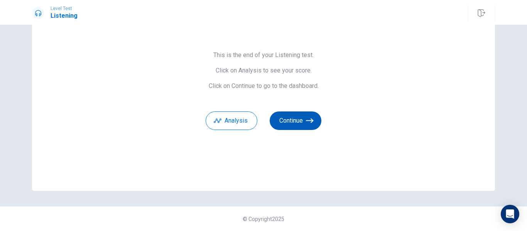
click at [306, 119] on icon "button" at bounding box center [310, 121] width 8 height 8
